Goal: Check status: Check status

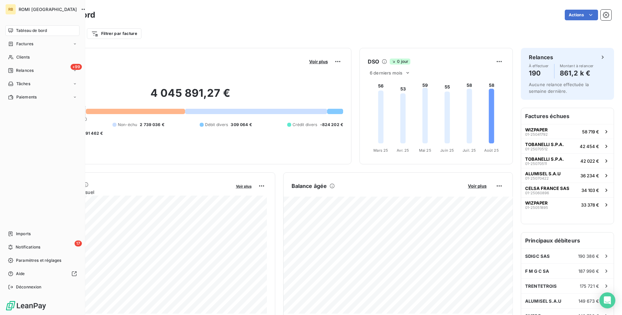
click at [35, 31] on span "Tableau de bord" at bounding box center [31, 31] width 31 height 6
click at [25, 59] on span "Clients" at bounding box center [22, 57] width 13 height 6
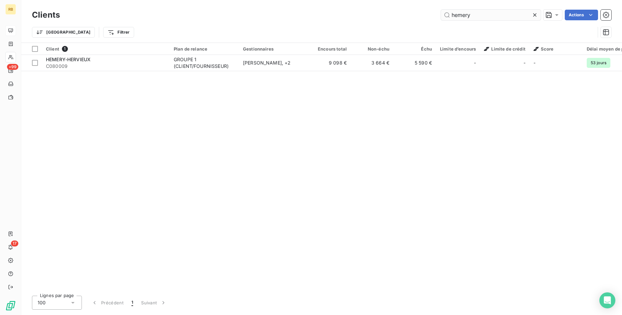
drag, startPoint x: 481, startPoint y: 17, endPoint x: 390, endPoint y: 12, distance: 90.4
click at [441, 12] on input "hemery" at bounding box center [491, 15] width 100 height 11
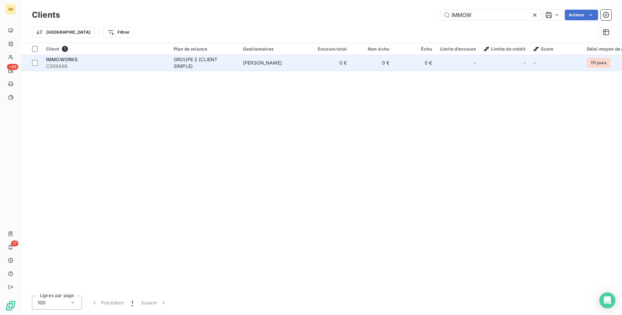
type input "IMMOW"
click at [380, 61] on td "0 €" at bounding box center [372, 63] width 43 height 16
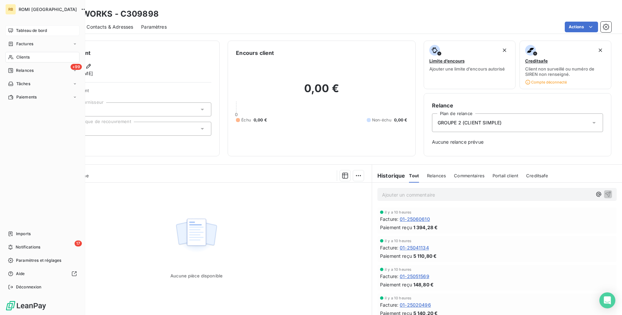
click at [31, 30] on span "Tableau de bord" at bounding box center [31, 31] width 31 height 6
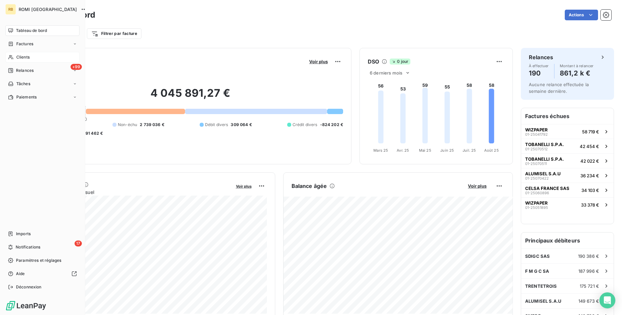
click at [33, 58] on div "Clients" at bounding box center [42, 57] width 74 height 11
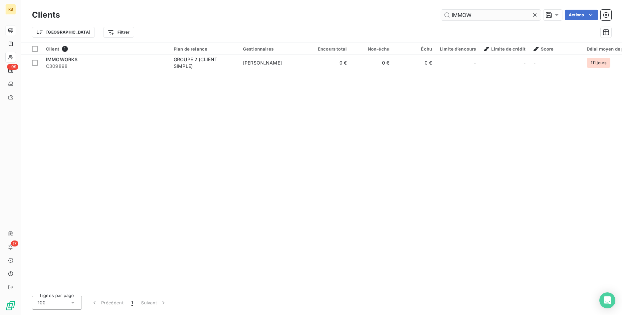
drag, startPoint x: 493, startPoint y: 14, endPoint x: 354, endPoint y: 13, distance: 139.2
click at [441, 13] on input "IMMOW" at bounding box center [491, 15] width 100 height 11
click at [487, 14] on input "IMMOW" at bounding box center [491, 15] width 100 height 11
drag, startPoint x: 488, startPoint y: 15, endPoint x: 355, endPoint y: 15, distance: 133.2
click at [441, 15] on input "IMMOW" at bounding box center [491, 15] width 100 height 11
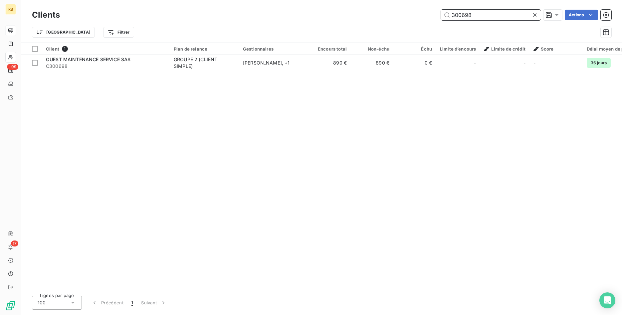
drag, startPoint x: 487, startPoint y: 14, endPoint x: 382, endPoint y: 10, distance: 104.6
click at [441, 10] on input "300698" at bounding box center [491, 15] width 100 height 11
drag, startPoint x: 475, startPoint y: 15, endPoint x: 399, endPoint y: 15, distance: 75.9
click at [441, 15] on input "300698" at bounding box center [491, 15] width 100 height 11
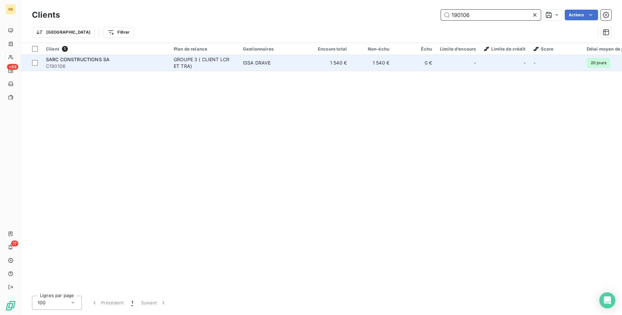
type input "190106"
click at [338, 64] on td "1 540 €" at bounding box center [329, 63] width 43 height 16
